Goal: Task Accomplishment & Management: Manage account settings

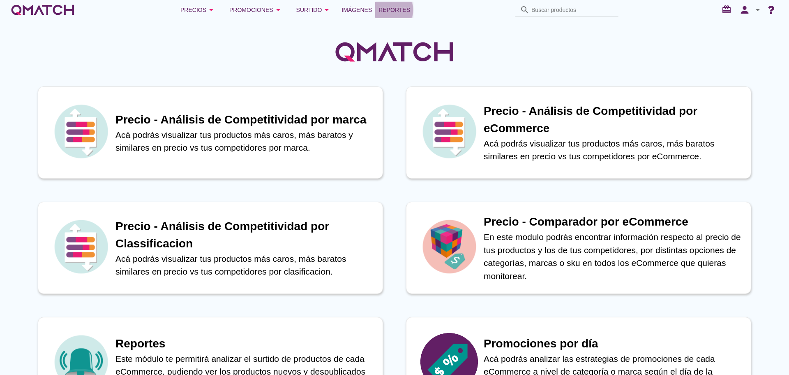
click at [401, 8] on span "Reportes" at bounding box center [395, 10] width 32 height 10
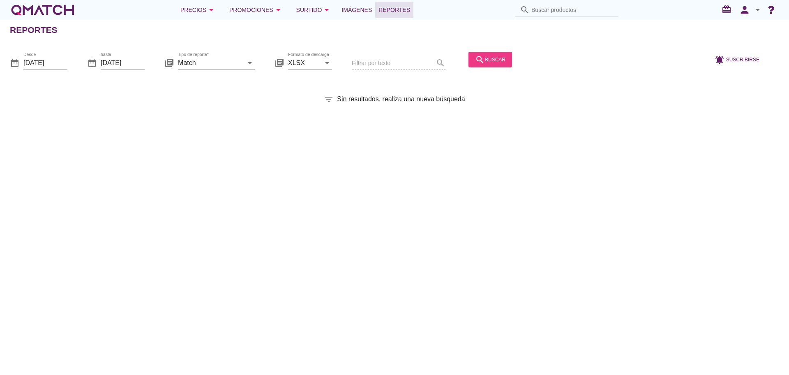
click at [475, 57] on icon "search" at bounding box center [480, 59] width 10 height 10
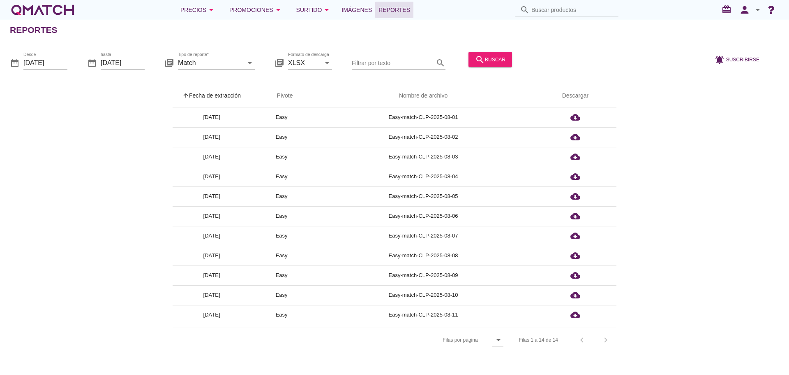
click at [231, 89] on th "arrow_upward Fecha de extracción" at bounding box center [212, 95] width 78 height 23
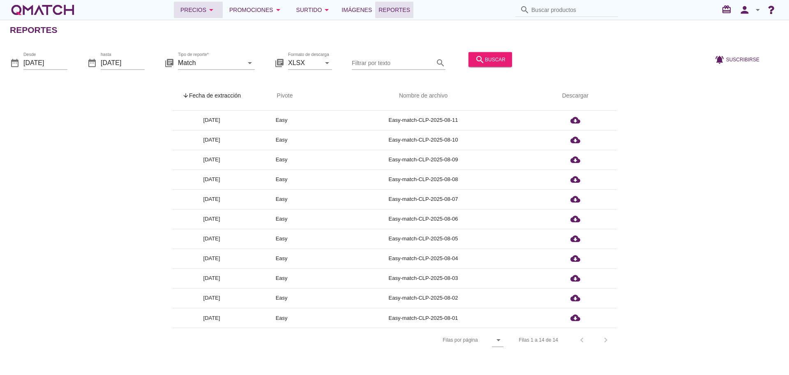
click at [200, 13] on div "Precios arrow_drop_down" at bounding box center [199, 10] width 36 height 10
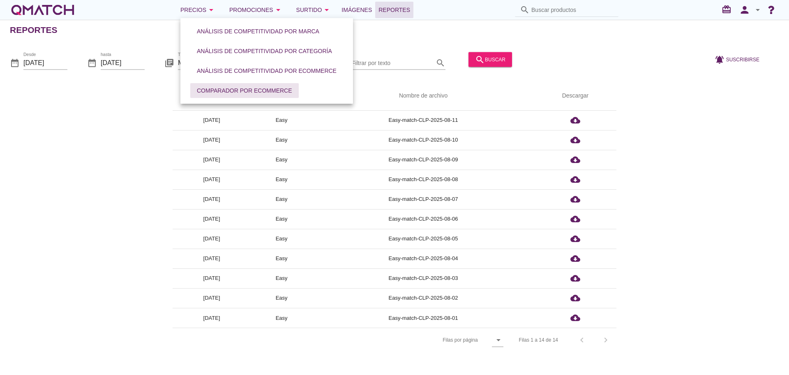
click at [251, 92] on div "Comparador por eCommerce" at bounding box center [244, 90] width 95 height 9
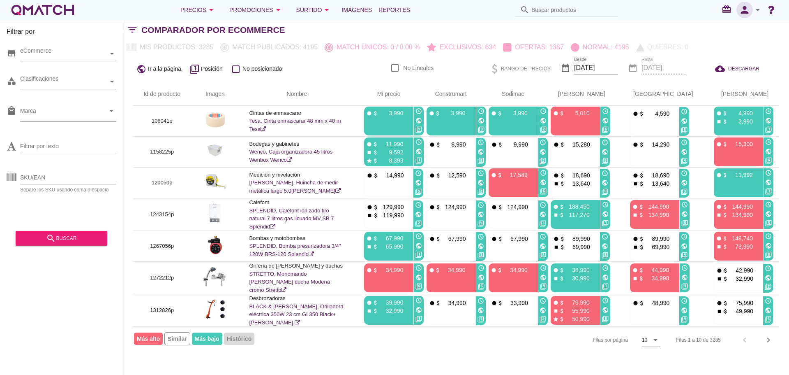
click at [743, 9] on icon "person" at bounding box center [745, 10] width 16 height 12
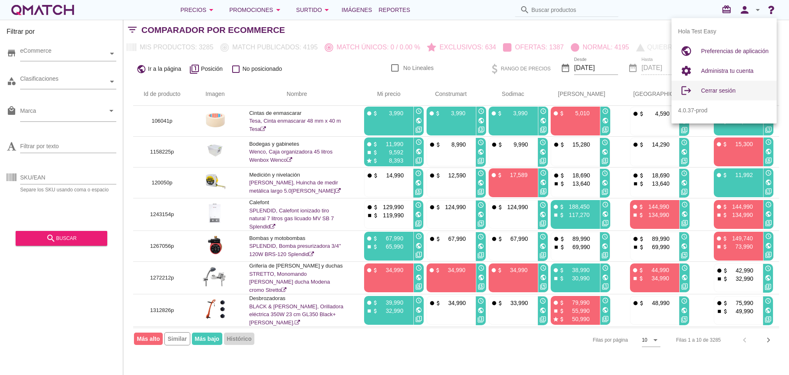
click at [714, 89] on span "Cerrar sesión" at bounding box center [718, 90] width 35 height 7
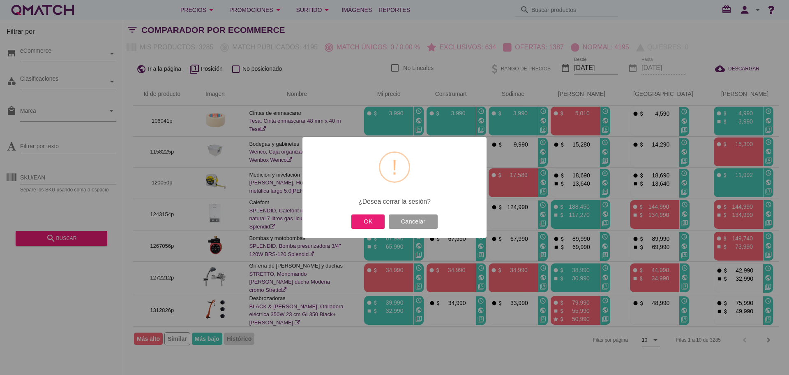
drag, startPoint x: 363, startPoint y: 219, endPoint x: 394, endPoint y: 207, distance: 33.1
click at [363, 219] on button "OK" at bounding box center [368, 221] width 33 height 14
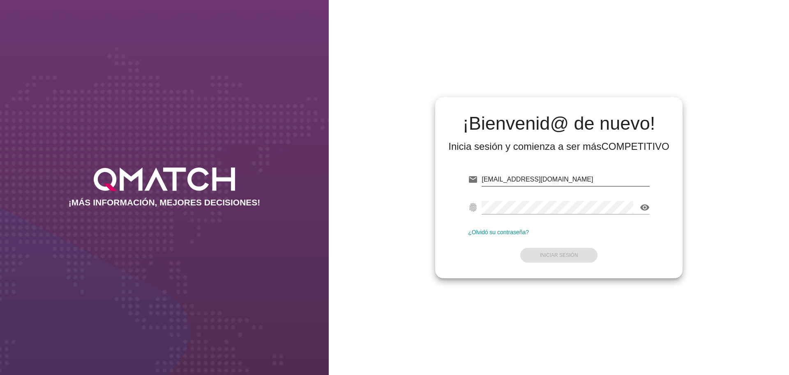
click at [585, 174] on input "test@test.easy.cl" at bounding box center [566, 179] width 168 height 13
type input "test@test.ahumada.cl"
click at [567, 250] on button "Iniciar Sesión" at bounding box center [560, 255] width 78 height 15
